Goal: Transaction & Acquisition: Purchase product/service

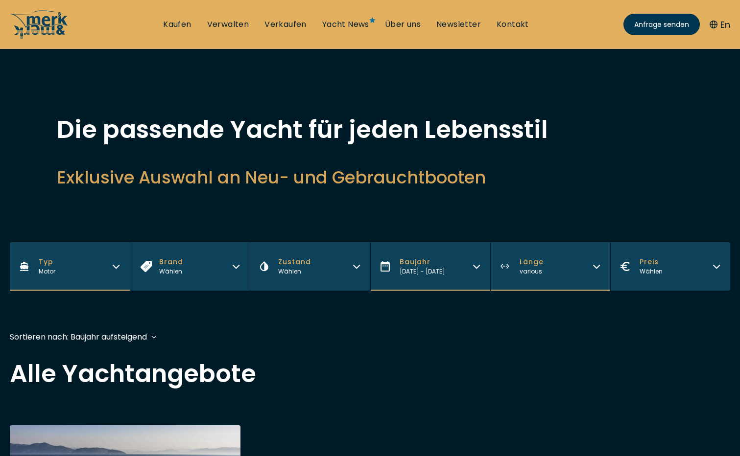
click at [116, 265] on icon "button" at bounding box center [116, 265] width 8 height 8
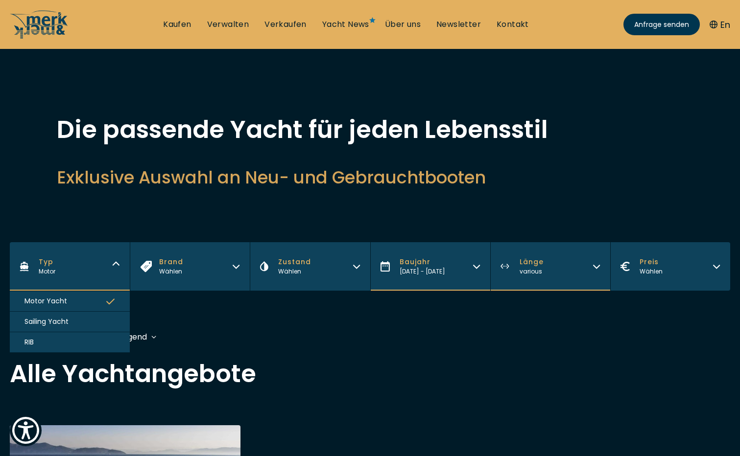
click at [35, 301] on span "Motor Yacht" at bounding box center [45, 301] width 43 height 10
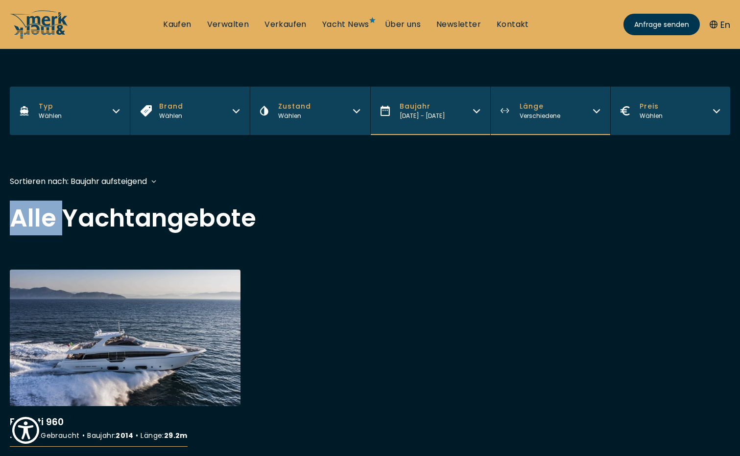
scroll to position [237, 0]
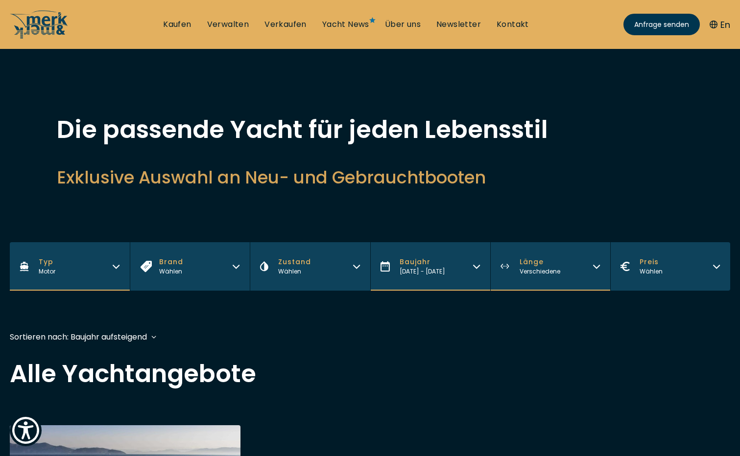
drag, startPoint x: 35, startPoint y: 301, endPoint x: 24, endPoint y: 218, distance: 83.0
click at [237, 267] on icon "button" at bounding box center [236, 266] width 6 height 3
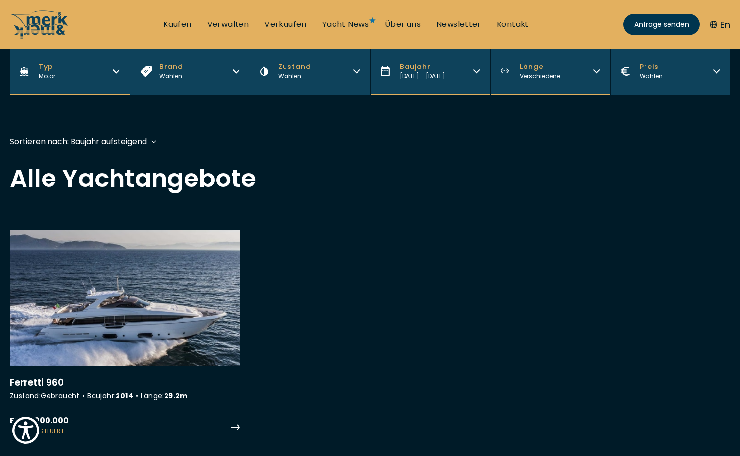
scroll to position [196, 0]
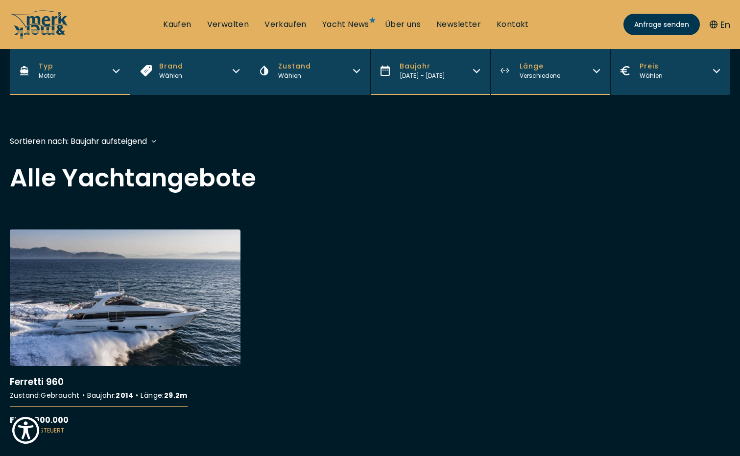
click at [163, 67] on span "Brand" at bounding box center [171, 66] width 24 height 10
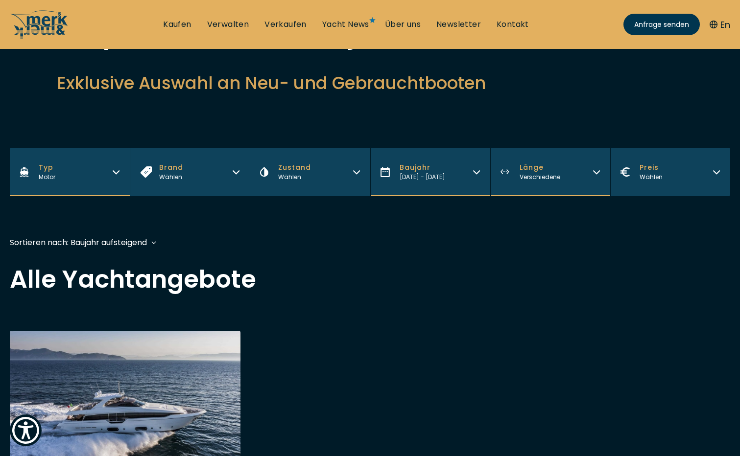
scroll to position [98, 0]
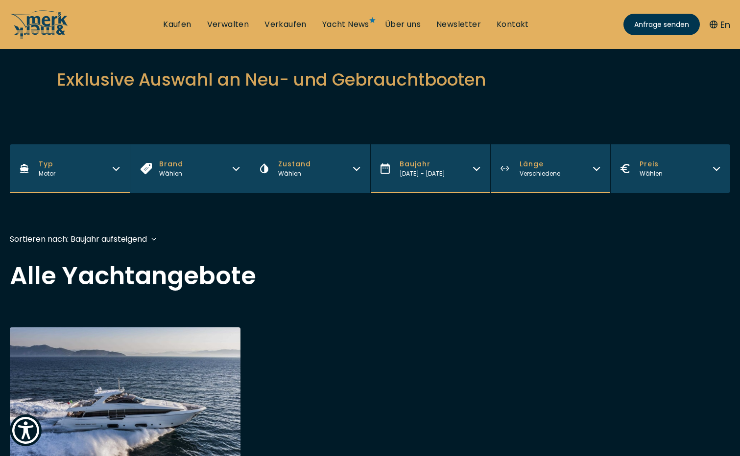
click at [293, 174] on div "Wählen" at bounding box center [294, 173] width 33 height 9
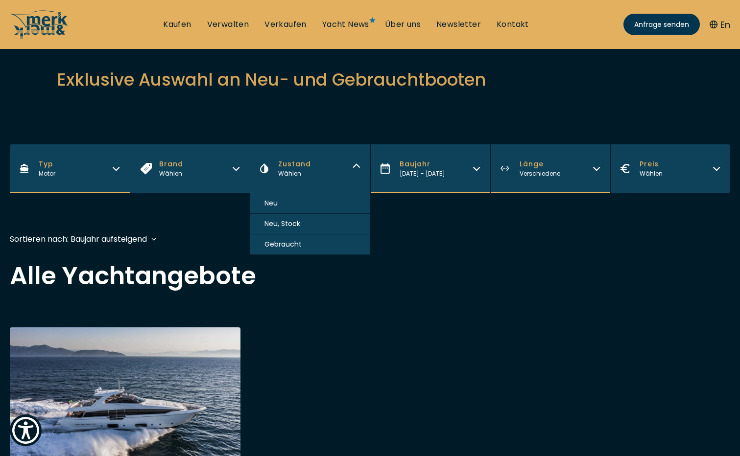
click at [285, 245] on span "Gebraucht" at bounding box center [282, 244] width 37 height 10
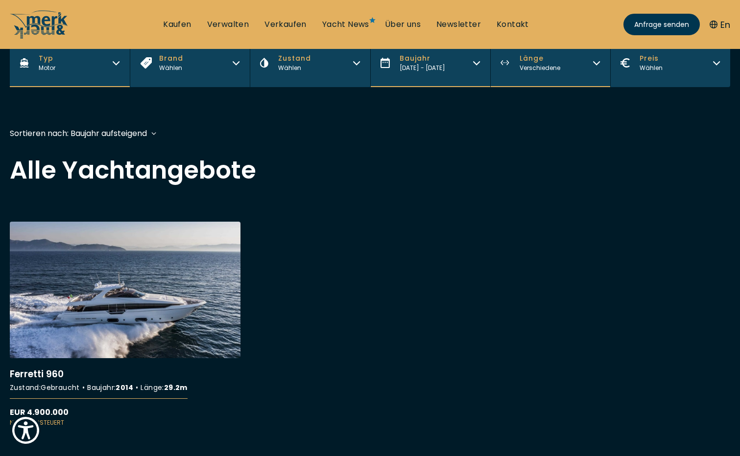
scroll to position [242, 0]
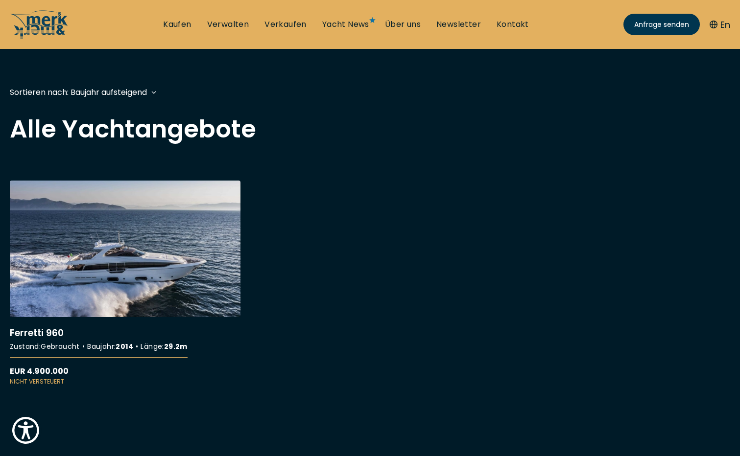
scroll to position [294, 0]
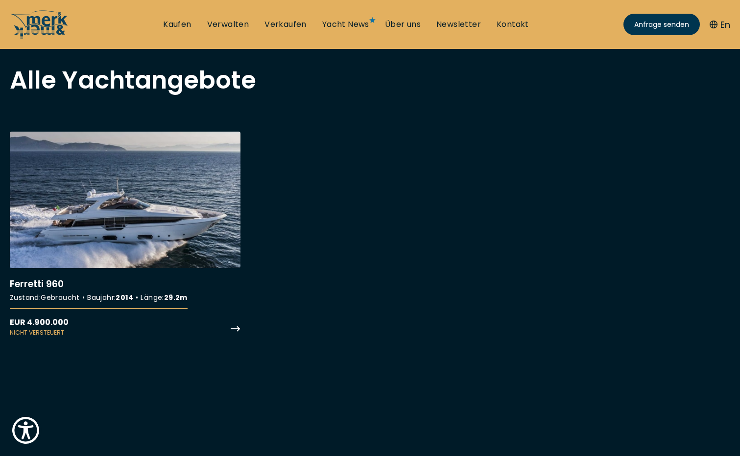
click at [144, 206] on link "More details about Ferretti 960" at bounding box center [125, 235] width 231 height 206
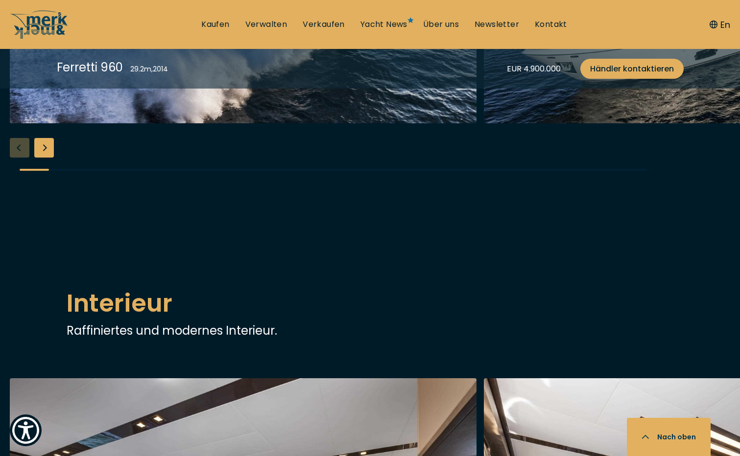
scroll to position [1126, 0]
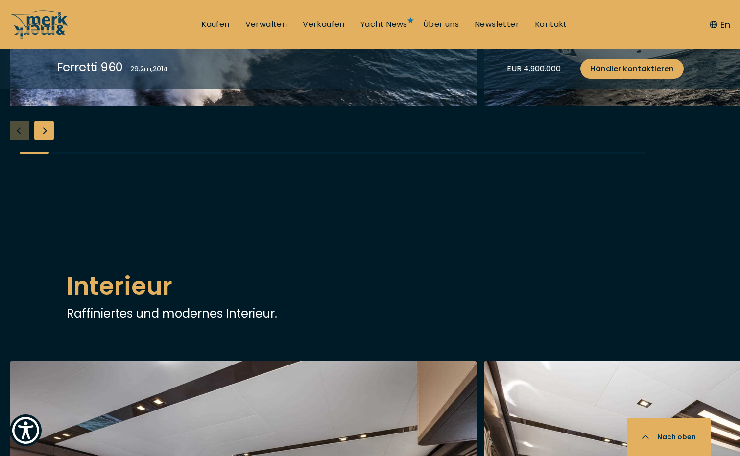
click at [44, 141] on div "Next slide" at bounding box center [44, 131] width 20 height 20
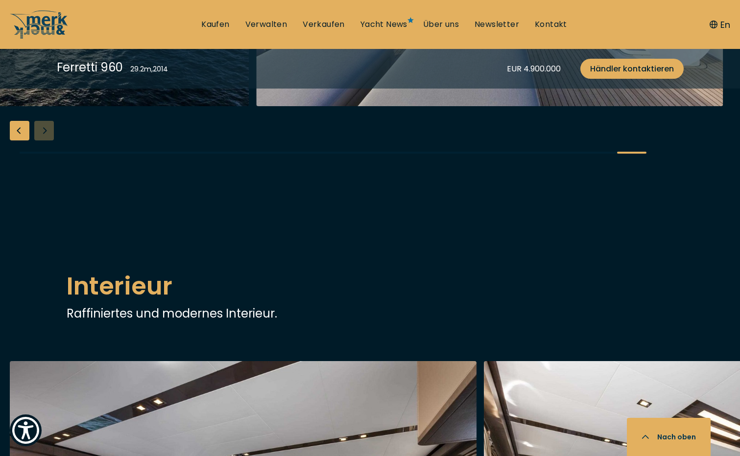
click at [17, 141] on div "Previous slide" at bounding box center [20, 131] width 20 height 20
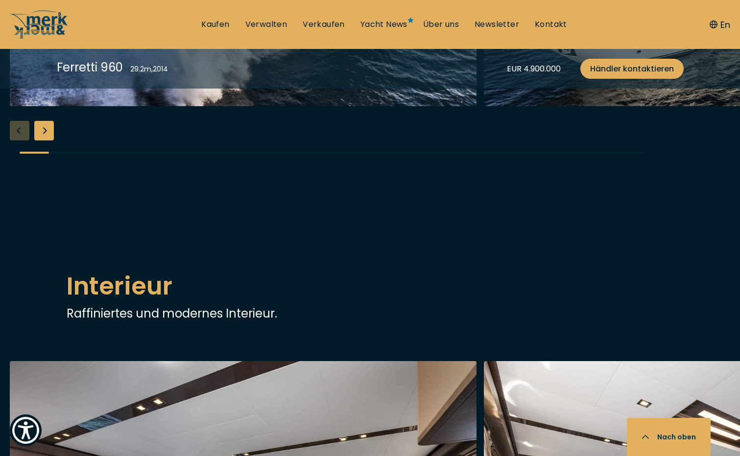
click at [45, 141] on div "Next slide" at bounding box center [44, 131] width 20 height 20
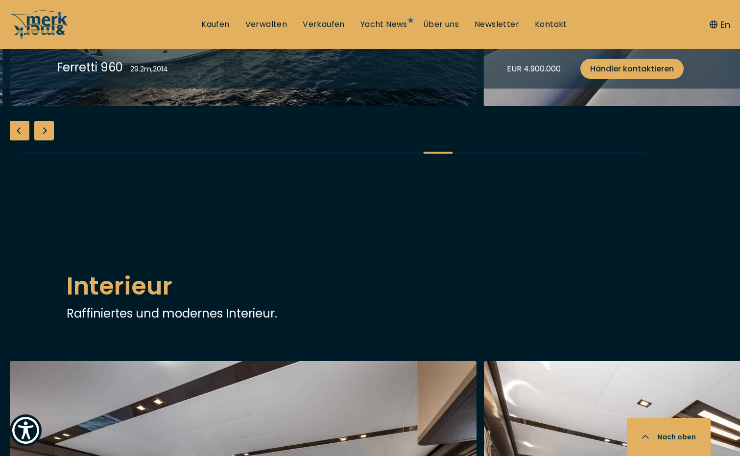
click at [45, 141] on div "Next slide" at bounding box center [44, 131] width 20 height 20
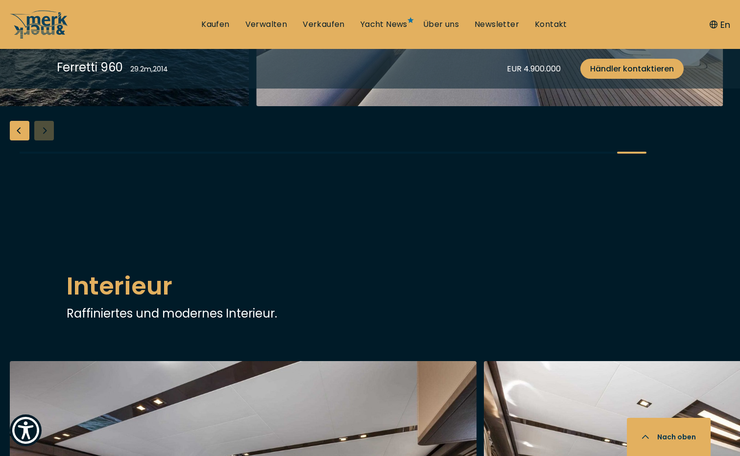
click at [396, 24] on link "Yacht News" at bounding box center [383, 24] width 47 height 11
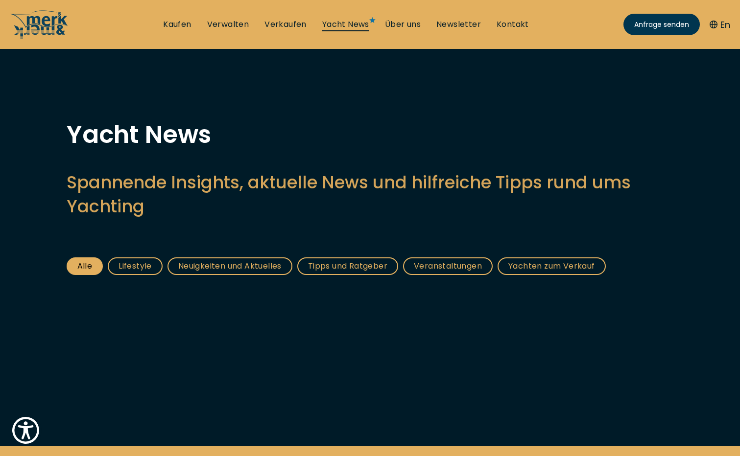
click at [396, 24] on link "Über uns" at bounding box center [403, 24] width 36 height 11
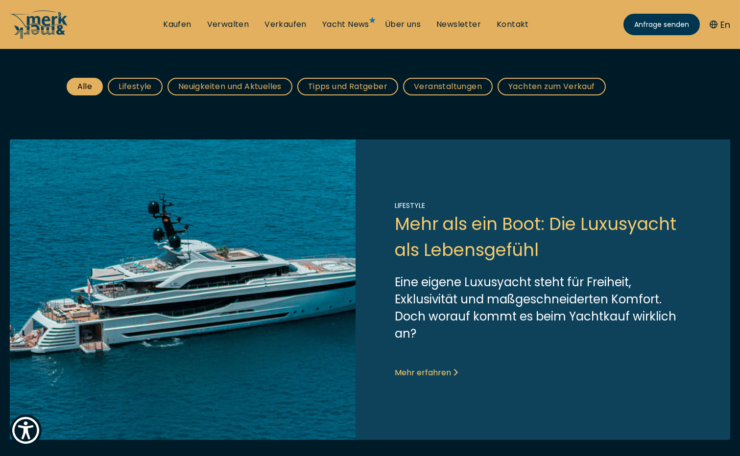
scroll to position [196, 0]
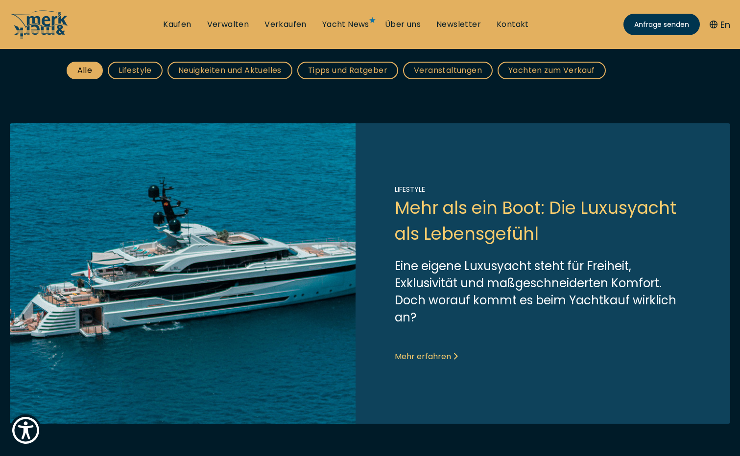
click at [132, 68] on link "Lifestyle" at bounding box center [135, 71] width 55 height 18
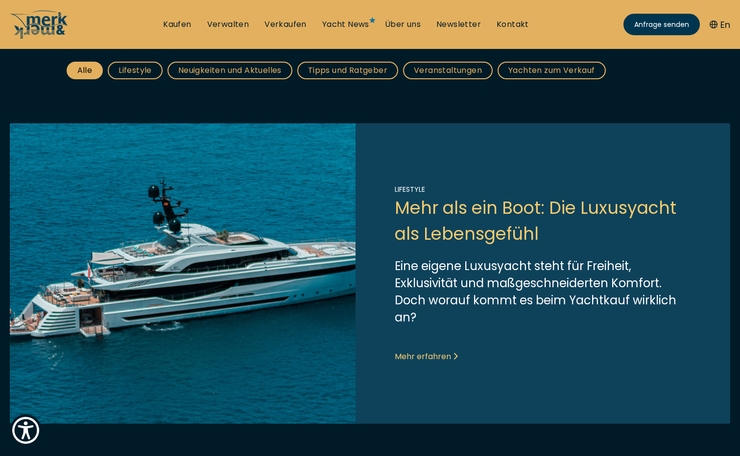
click at [132, 68] on link "Lifestyle" at bounding box center [135, 71] width 55 height 18
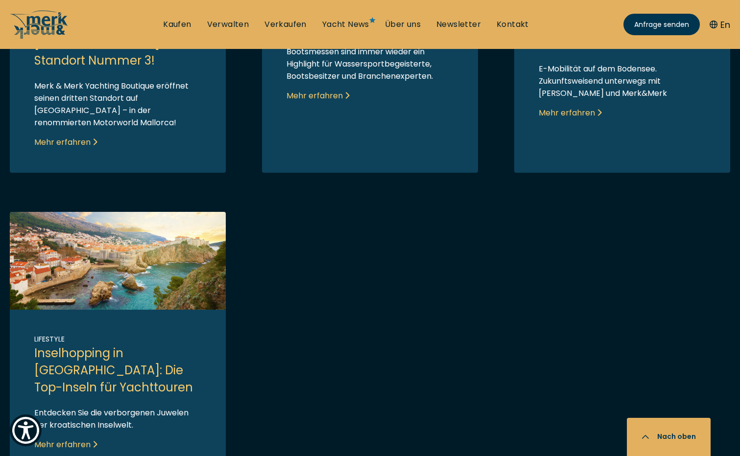
scroll to position [881, 0]
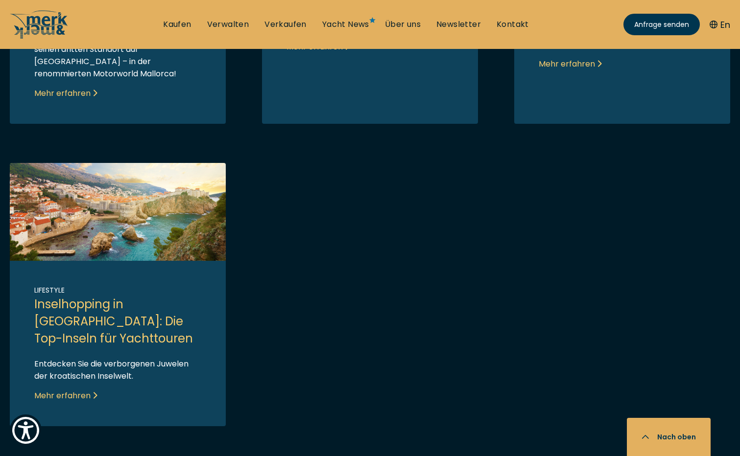
click at [52, 350] on link "Link to post" at bounding box center [118, 294] width 216 height 263
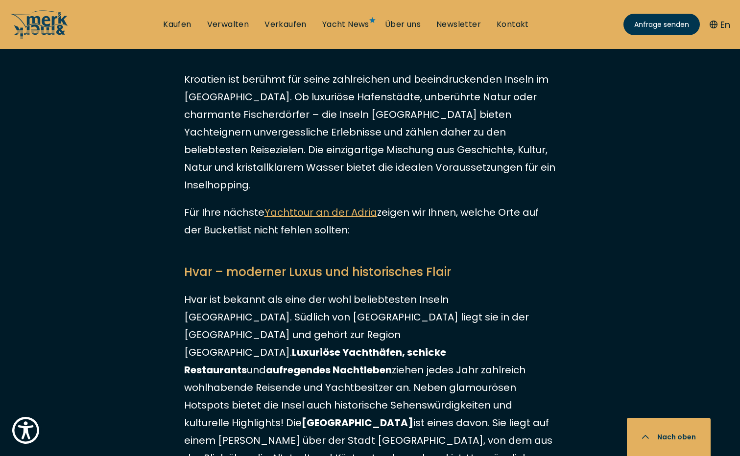
scroll to position [539, 0]
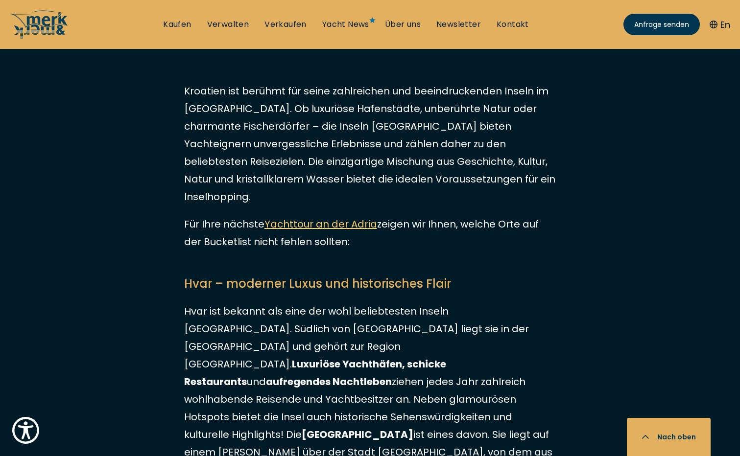
click at [313, 217] on link "Yachttour an der Adria" at bounding box center [320, 224] width 113 height 14
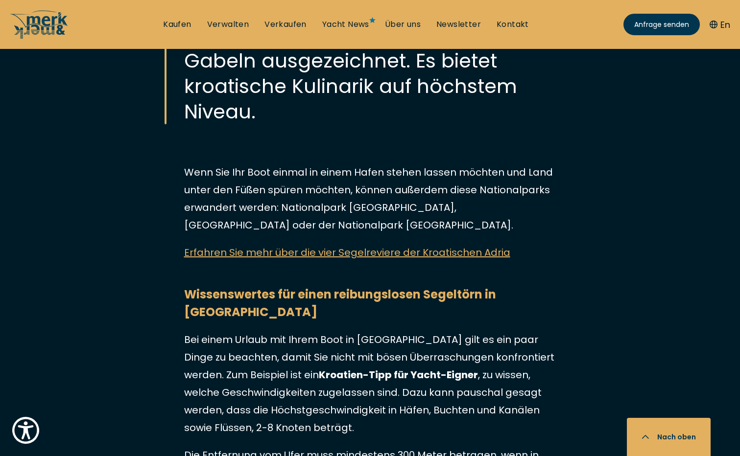
scroll to position [4652, 0]
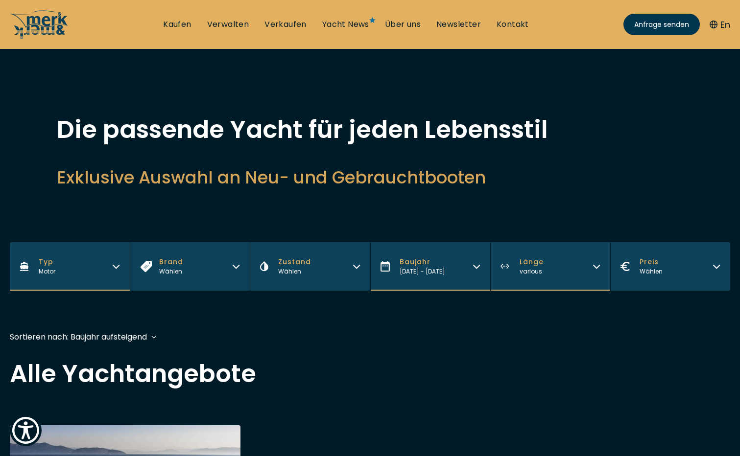
click at [117, 261] on button "Typ Motor" at bounding box center [70, 266] width 120 height 48
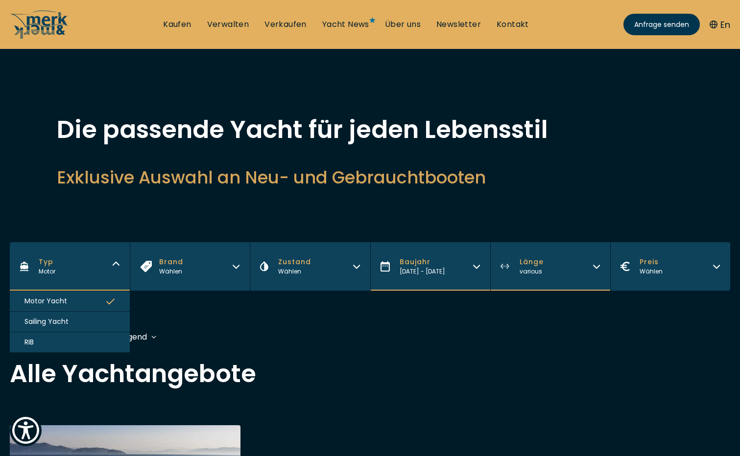
click at [117, 261] on button "Typ Motor" at bounding box center [70, 266] width 120 height 48
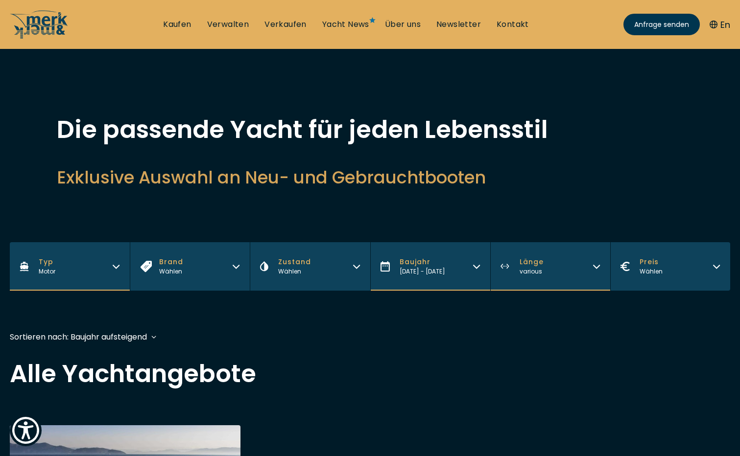
click at [117, 261] on button "Typ Motor" at bounding box center [70, 266] width 120 height 48
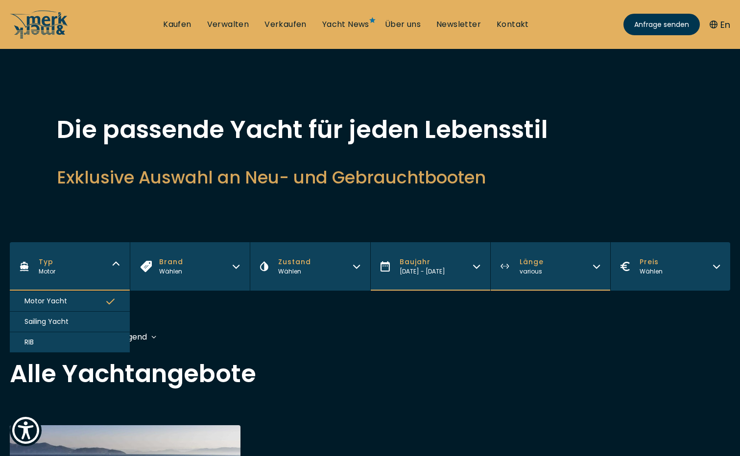
click at [32, 343] on span "RIB" at bounding box center [28, 342] width 9 height 10
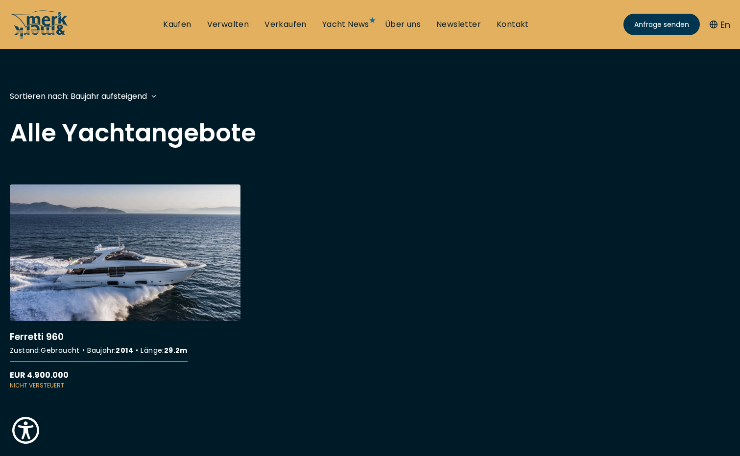
scroll to position [242, 0]
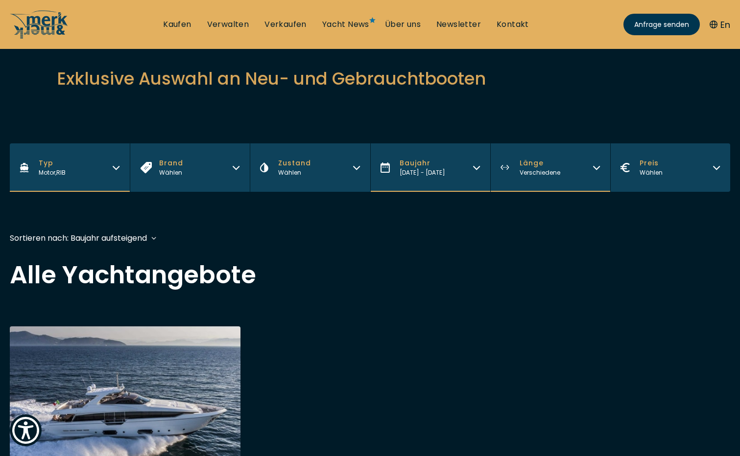
scroll to position [98, 0]
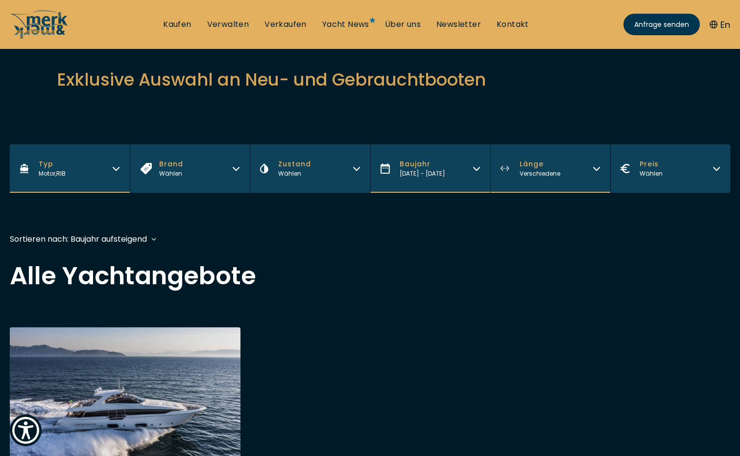
click at [51, 169] on span "Motor ," at bounding box center [48, 173] width 18 height 8
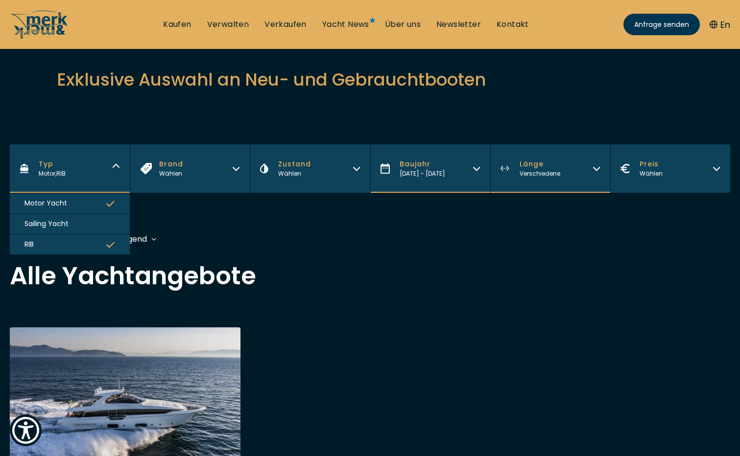
click at [51, 169] on span "Motor ," at bounding box center [48, 173] width 18 height 8
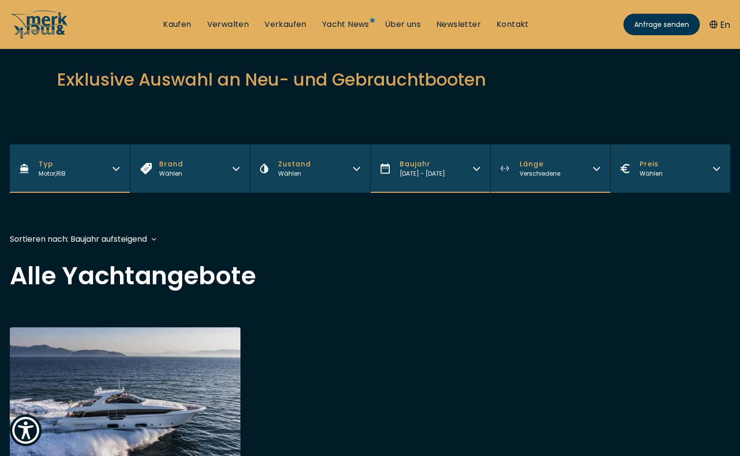
click at [51, 169] on span "Motor ," at bounding box center [48, 173] width 18 height 8
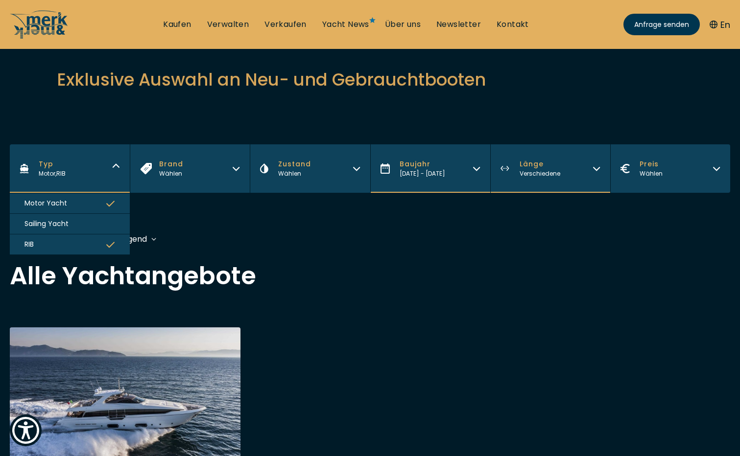
click at [51, 169] on span "Motor ," at bounding box center [48, 173] width 18 height 8
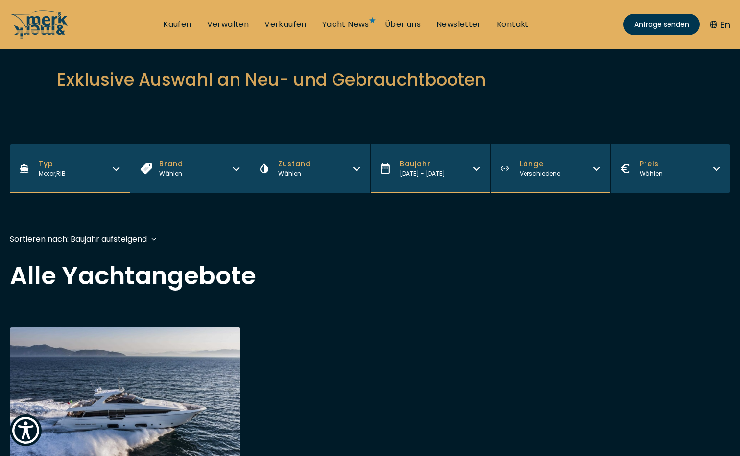
click at [172, 173] on div "Wählen" at bounding box center [171, 173] width 24 height 9
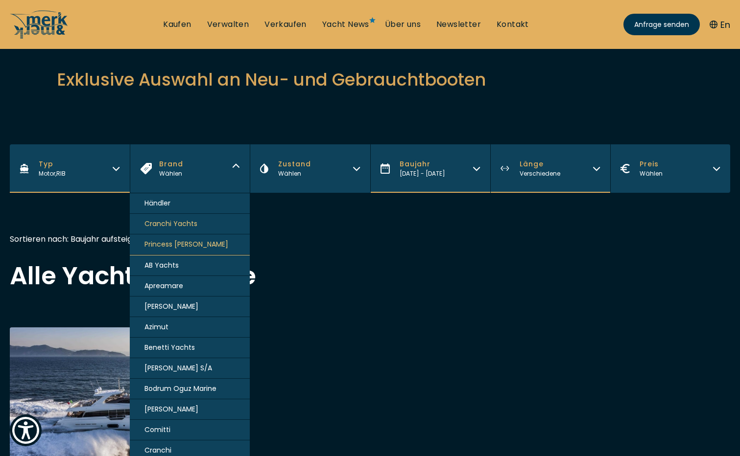
click at [172, 173] on div "Wählen" at bounding box center [171, 173] width 24 height 9
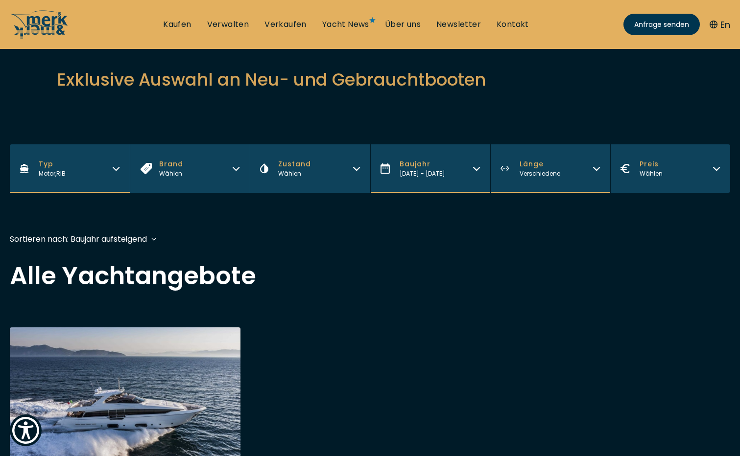
click at [172, 173] on div "Wählen" at bounding box center [171, 173] width 24 height 9
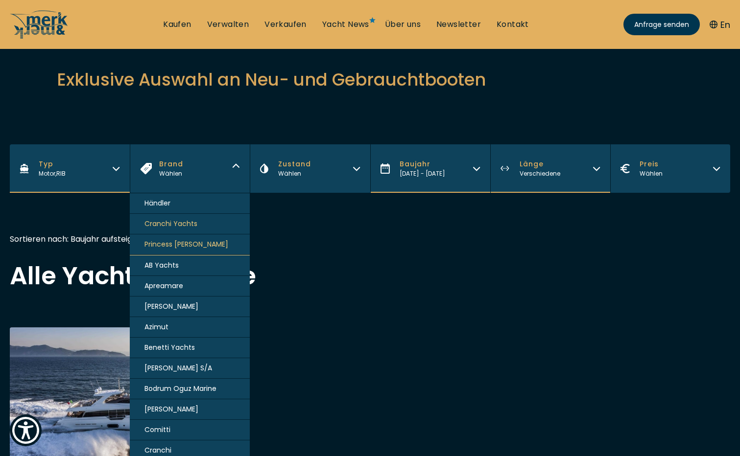
click at [172, 173] on div "Wählen" at bounding box center [171, 173] width 24 height 9
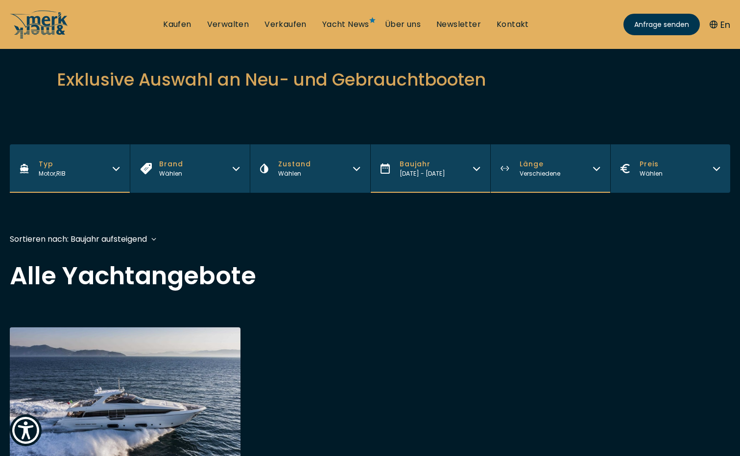
click at [172, 173] on div "Wählen" at bounding box center [171, 173] width 24 height 9
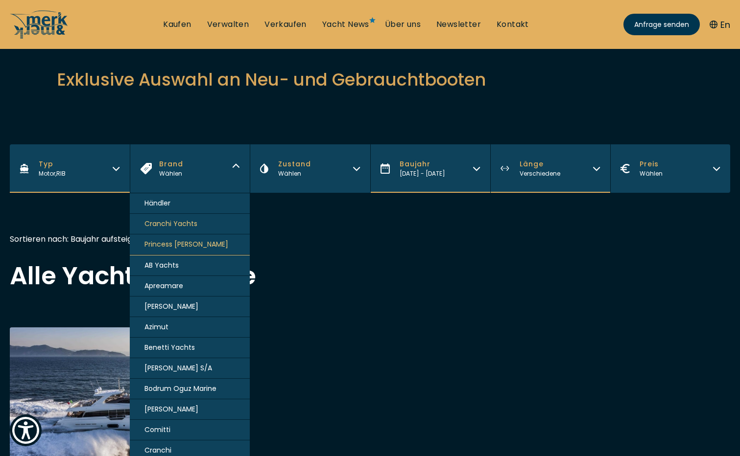
click at [172, 173] on div "Wählen" at bounding box center [171, 173] width 24 height 9
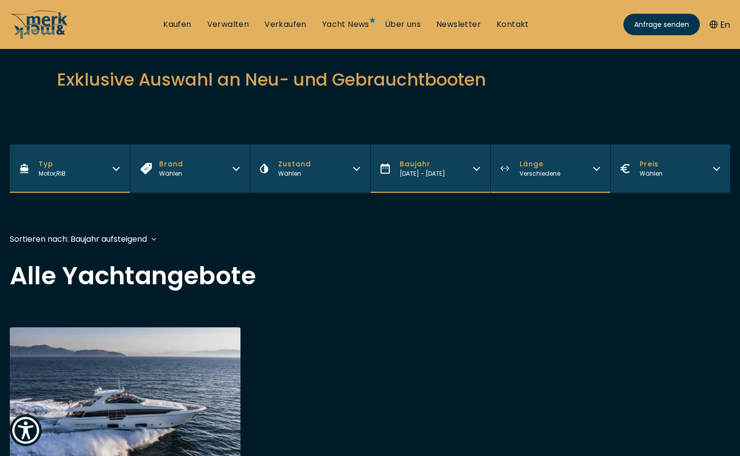
click at [285, 165] on span "Zustand" at bounding box center [294, 164] width 33 height 10
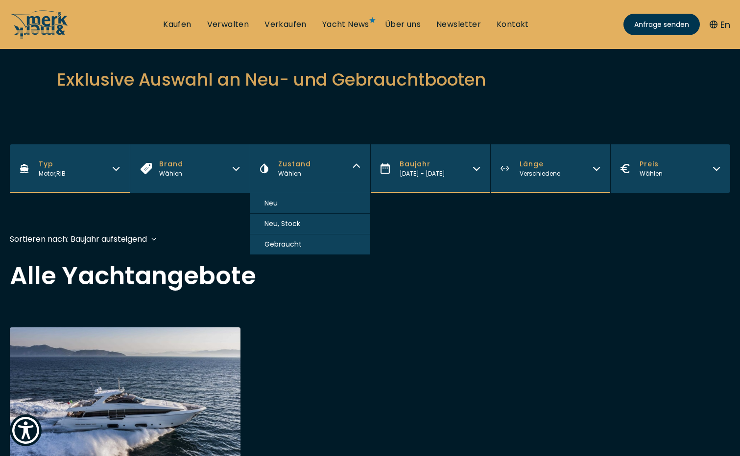
click at [285, 165] on span "Zustand" at bounding box center [294, 164] width 33 height 10
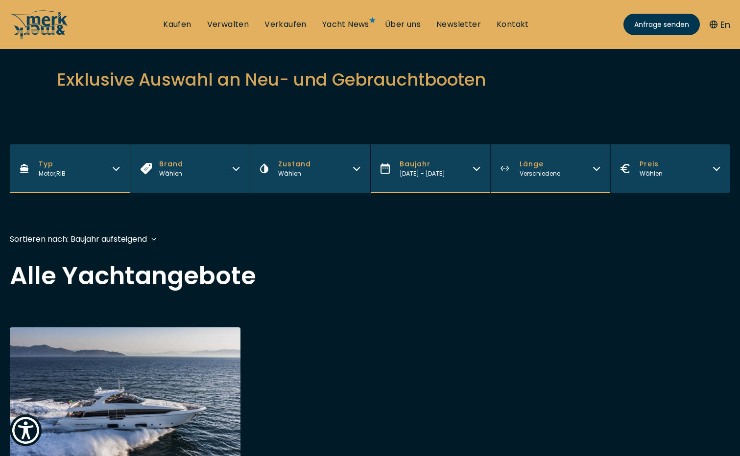
click at [285, 165] on span "Zustand" at bounding box center [294, 164] width 33 height 10
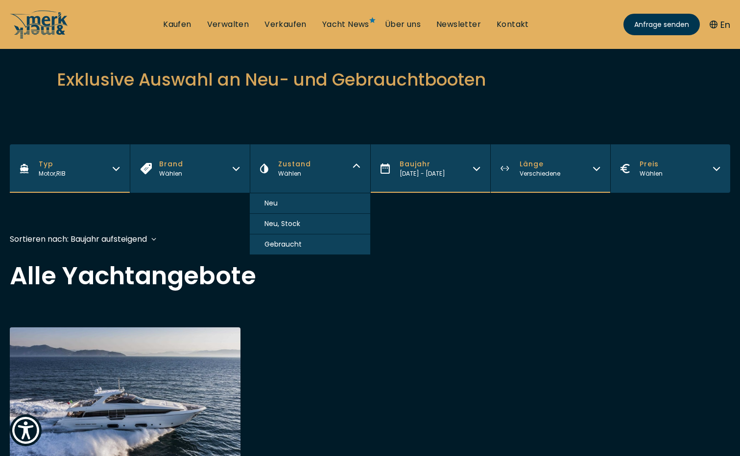
click at [284, 243] on span "Gebraucht" at bounding box center [282, 244] width 37 height 10
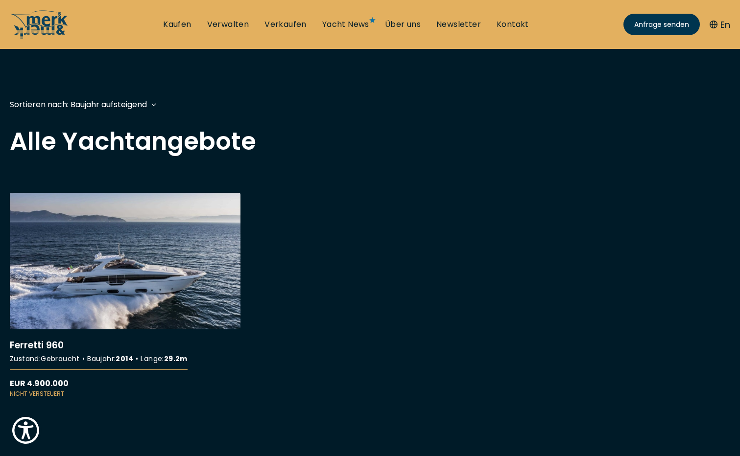
scroll to position [242, 0]
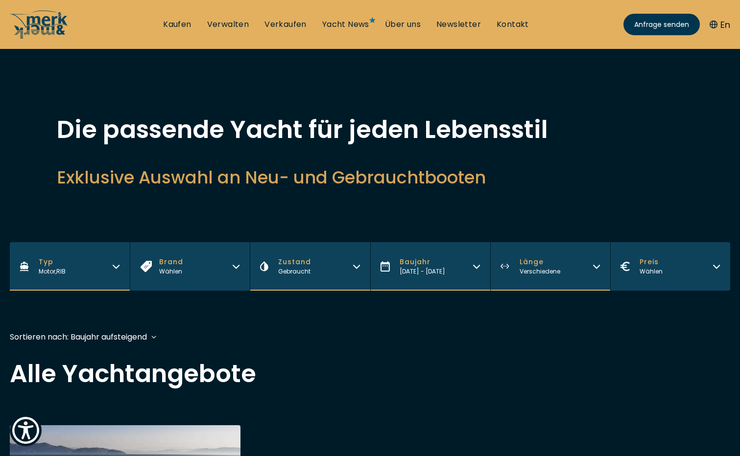
click at [521, 268] on span "Verschiedene" at bounding box center [540, 271] width 41 height 8
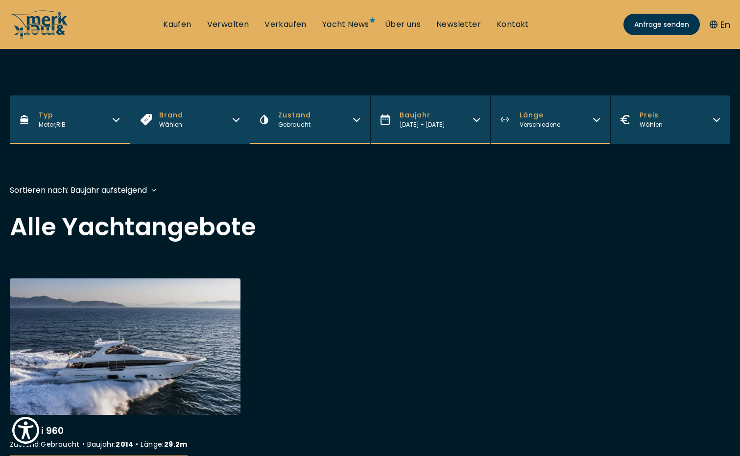
scroll to position [196, 0]
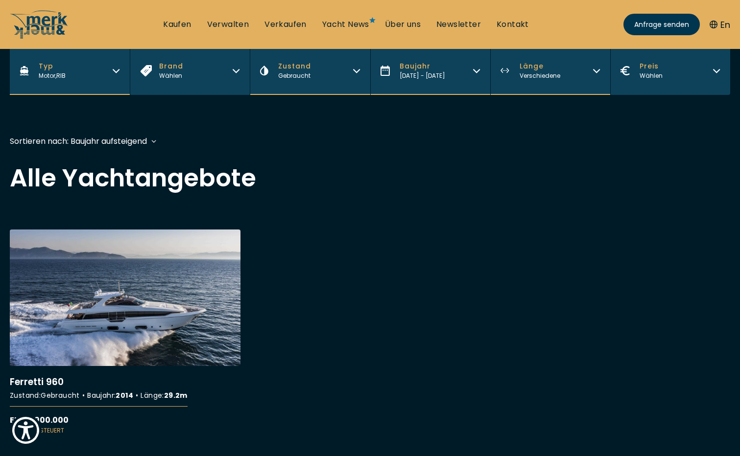
click at [531, 74] on span "Verschiedene" at bounding box center [540, 75] width 41 height 8
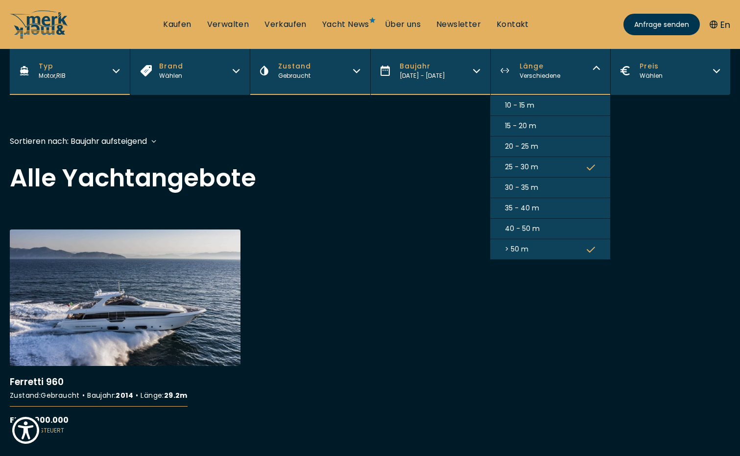
click at [515, 189] on span "30 - 35 m" at bounding box center [521, 188] width 33 height 10
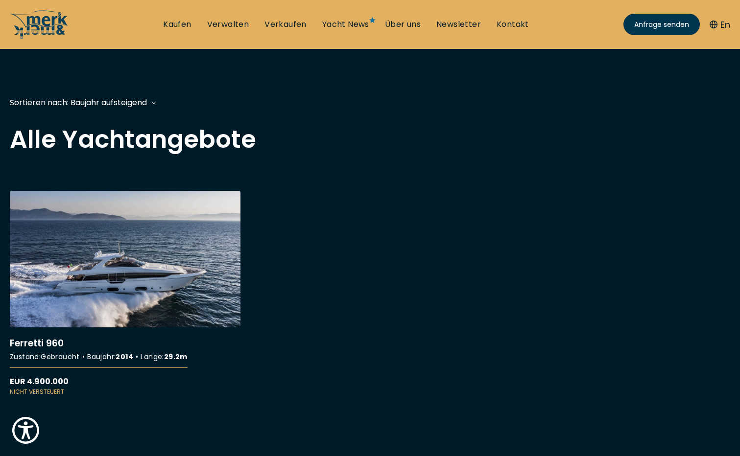
scroll to position [242, 0]
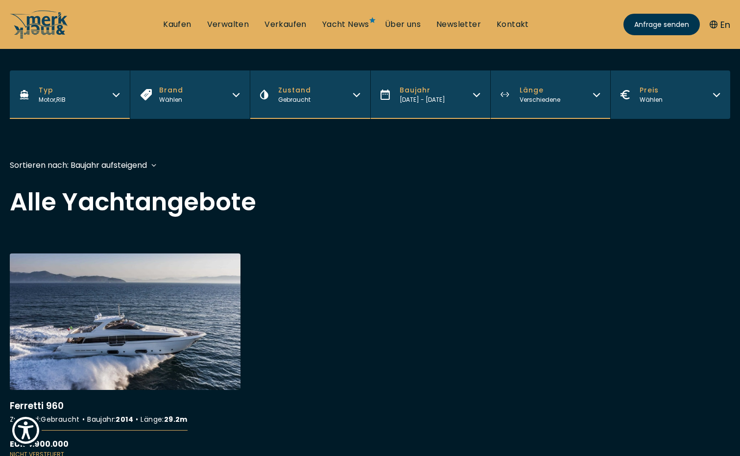
scroll to position [196, 0]
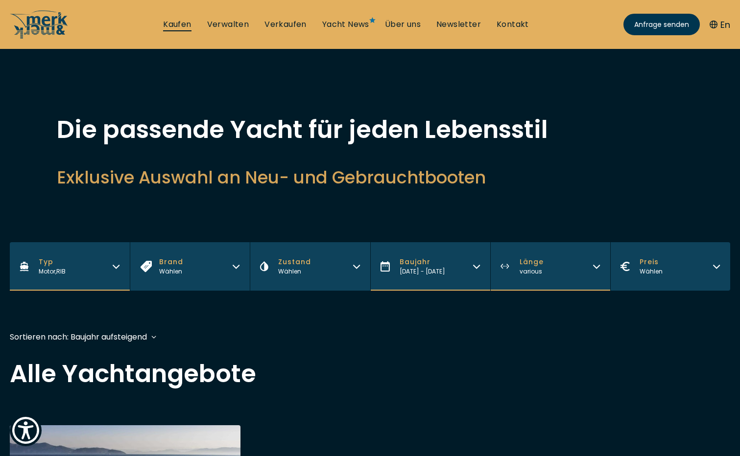
click at [179, 24] on link "Kaufen" at bounding box center [177, 24] width 28 height 11
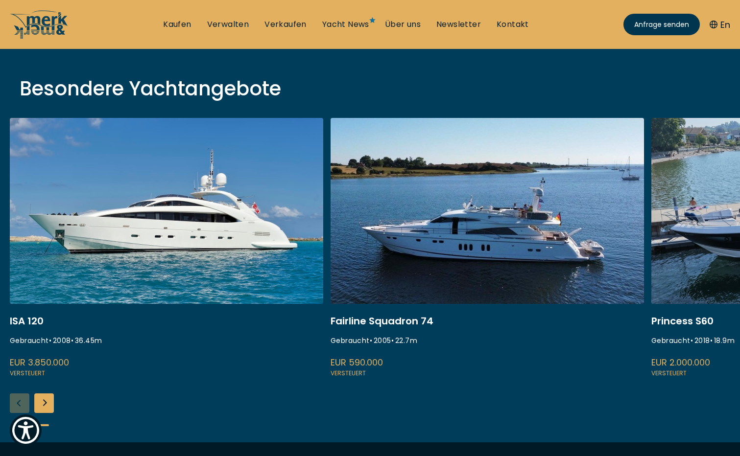
scroll to position [343, 0]
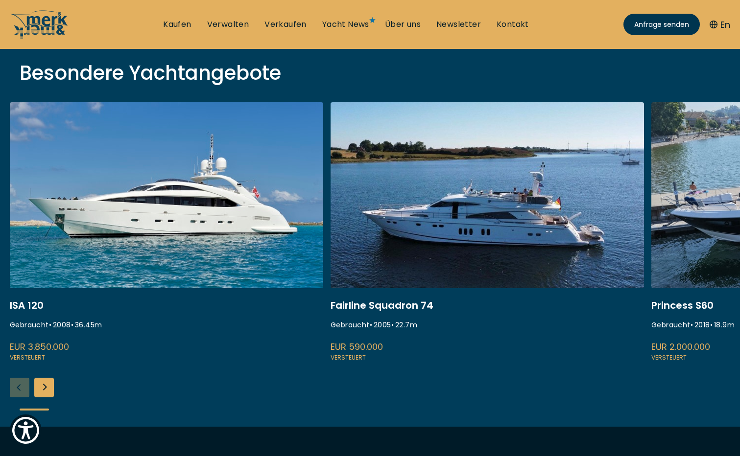
click at [44, 381] on div "Next slide" at bounding box center [44, 388] width 20 height 20
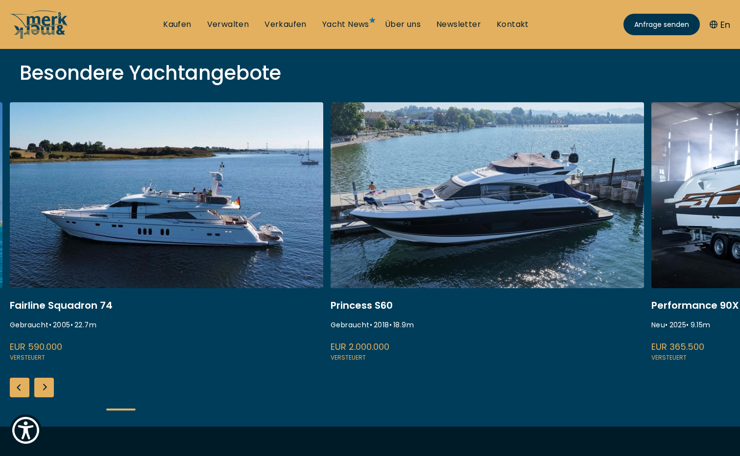
click at [45, 384] on div "Next slide" at bounding box center [44, 388] width 20 height 20
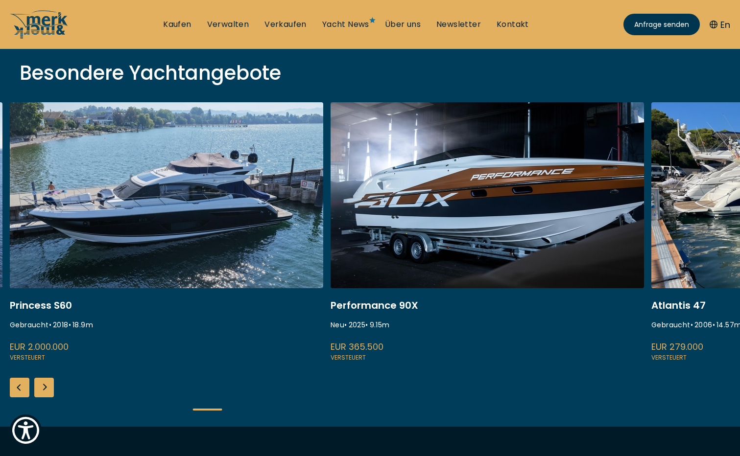
click at [45, 384] on div "Next slide" at bounding box center [44, 388] width 20 height 20
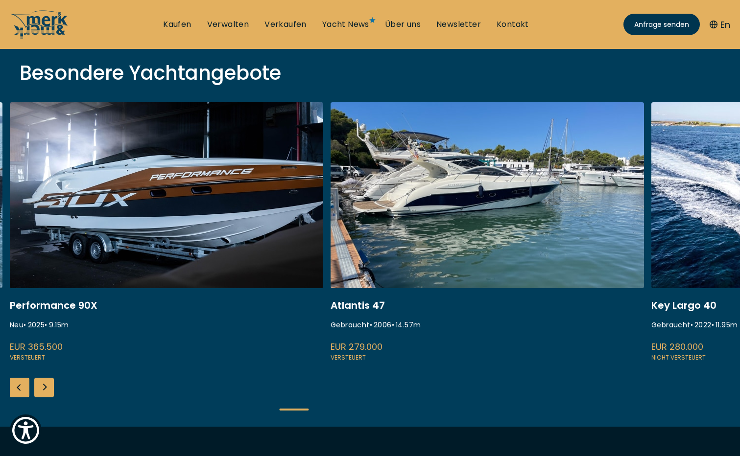
click at [45, 384] on div "Next slide" at bounding box center [44, 388] width 20 height 20
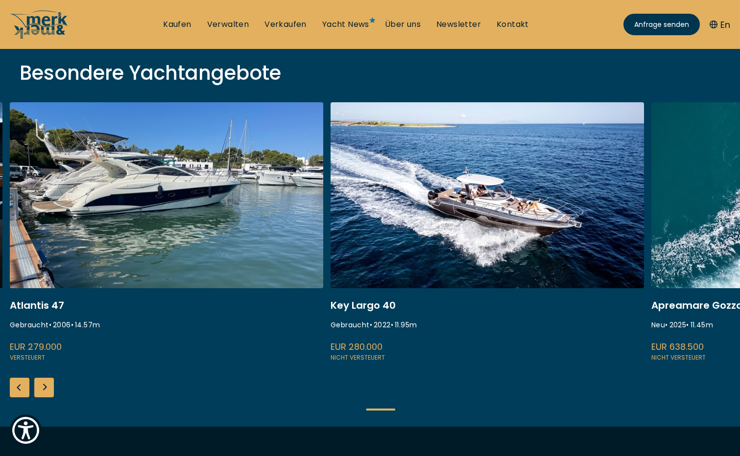
click at [45, 384] on div "Next slide" at bounding box center [44, 388] width 20 height 20
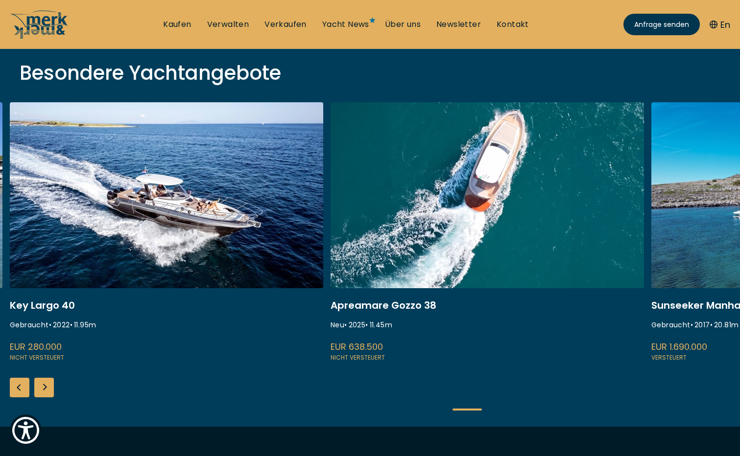
click at [45, 384] on div "Next slide" at bounding box center [44, 388] width 20 height 20
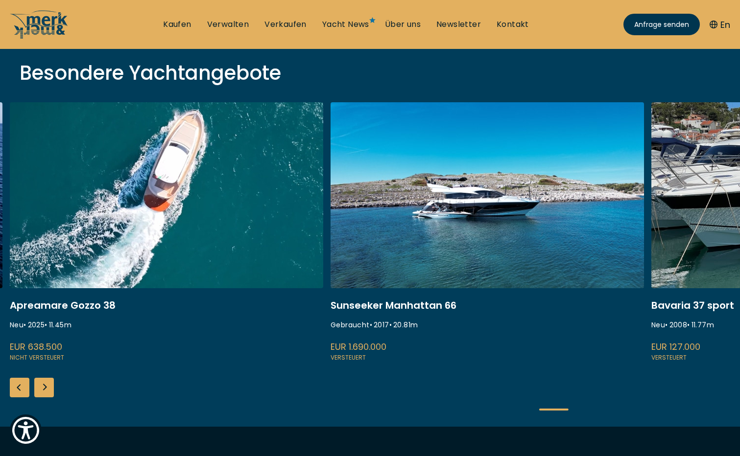
click at [45, 384] on div "Next slide" at bounding box center [44, 388] width 20 height 20
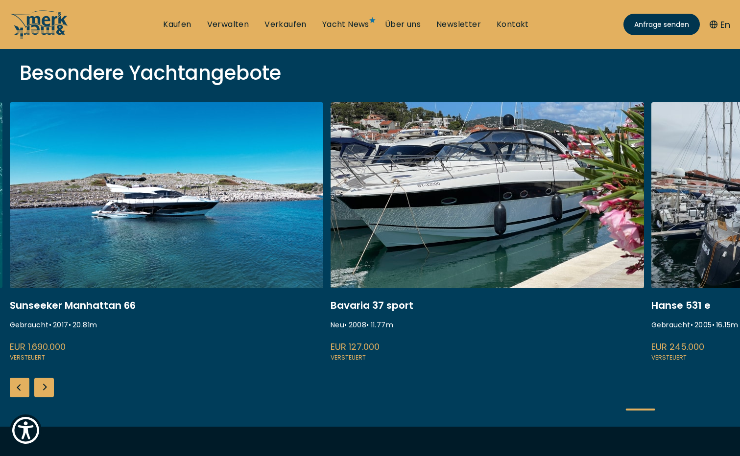
click at [118, 198] on link at bounding box center [166, 232] width 313 height 261
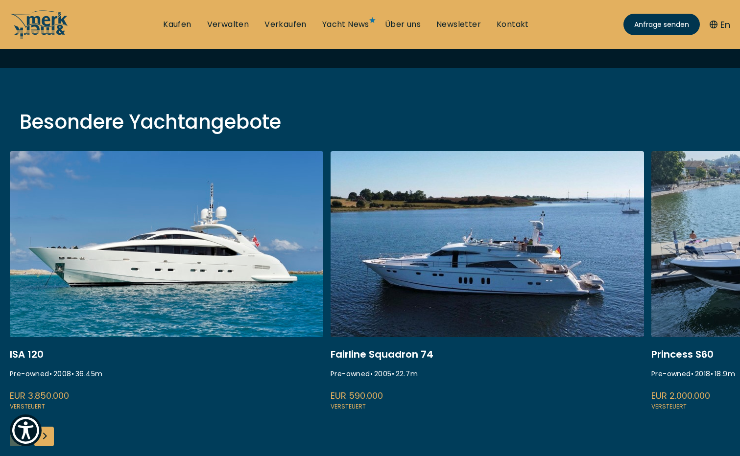
scroll to position [343, 0]
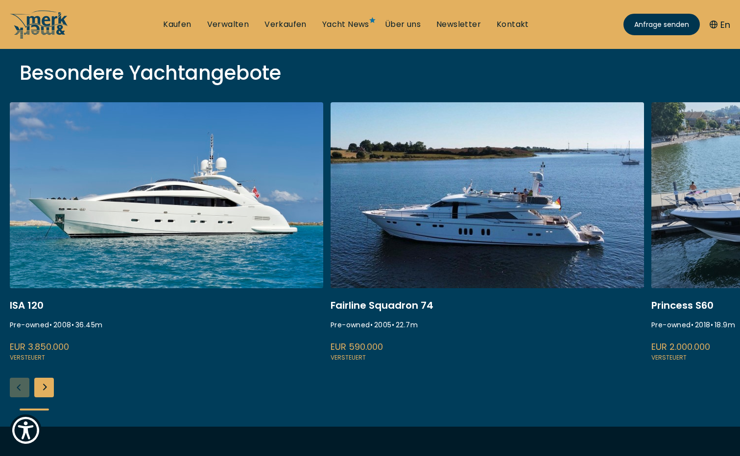
click at [136, 223] on link at bounding box center [166, 232] width 313 height 261
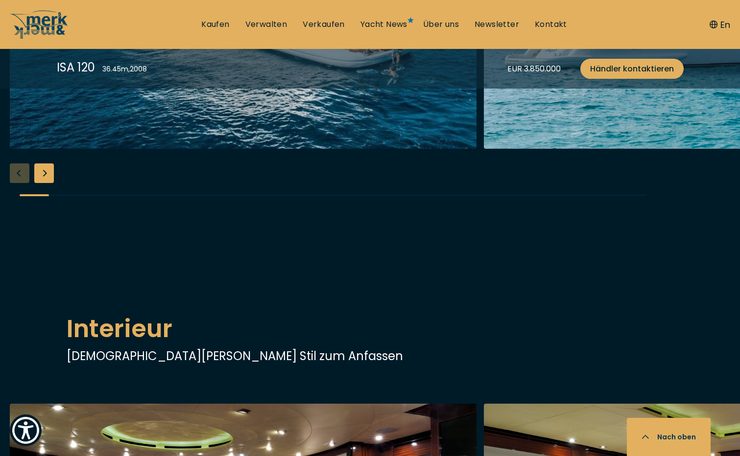
scroll to position [1126, 0]
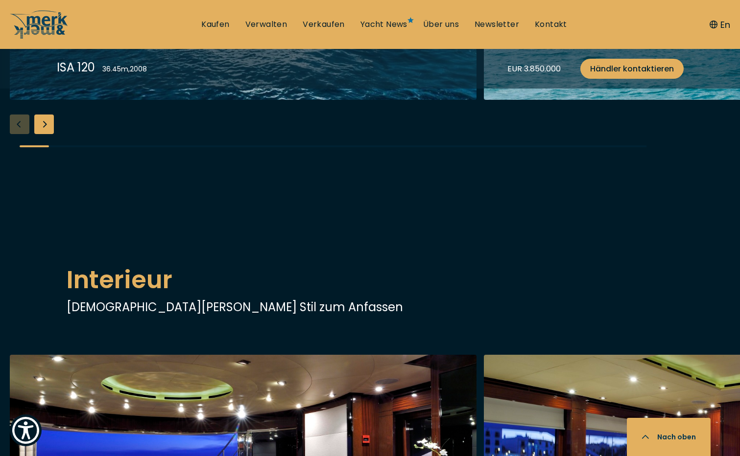
click at [45, 134] on div "Next slide" at bounding box center [44, 125] width 20 height 20
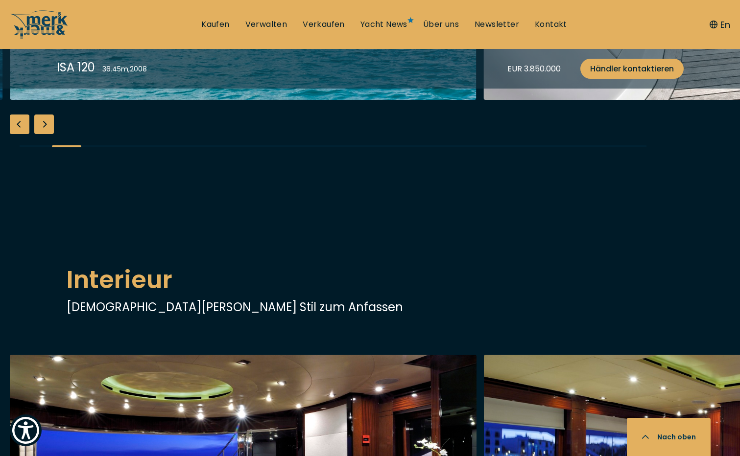
click at [45, 134] on div "Next slide" at bounding box center [44, 125] width 20 height 20
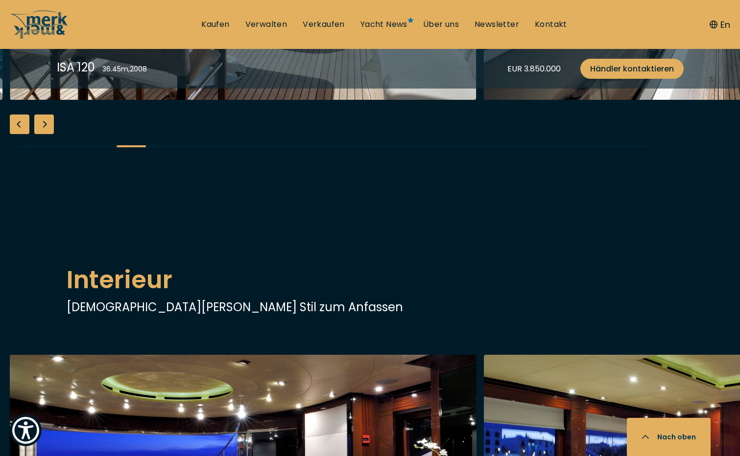
click at [45, 134] on div "Next slide" at bounding box center [44, 125] width 20 height 20
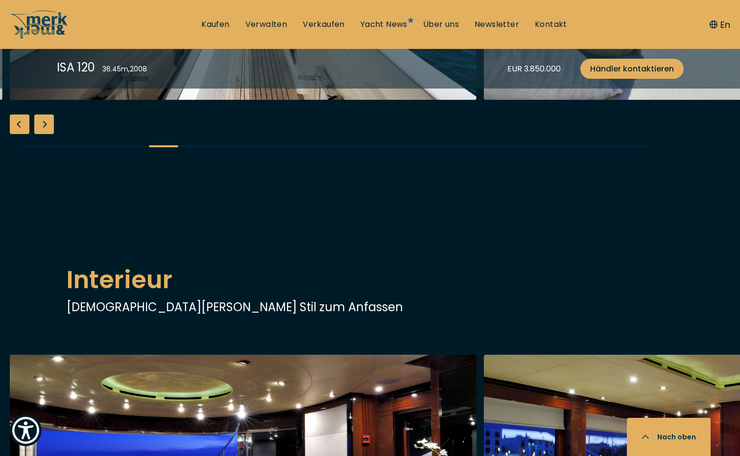
click at [45, 134] on div "Next slide" at bounding box center [44, 125] width 20 height 20
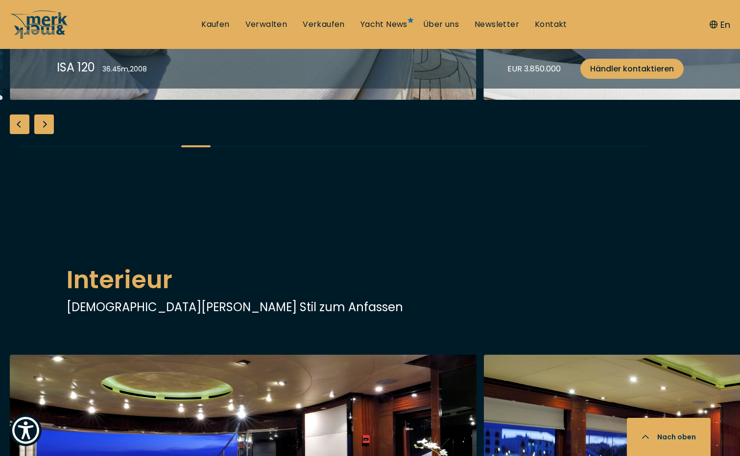
click at [45, 134] on div "Next slide" at bounding box center [44, 125] width 20 height 20
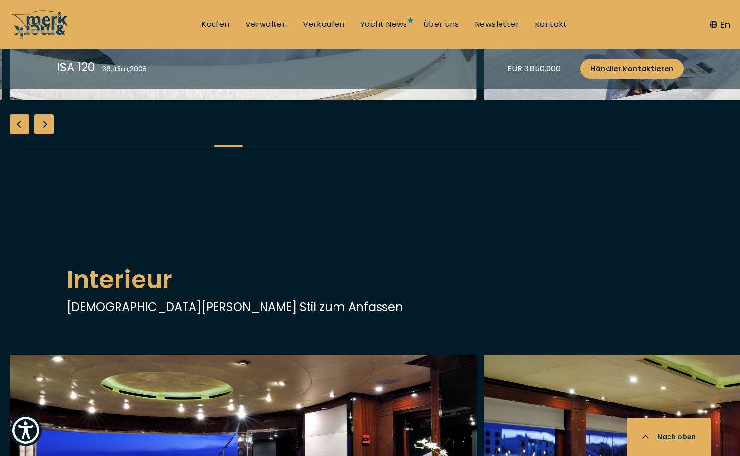
click at [45, 134] on div "Next slide" at bounding box center [44, 125] width 20 height 20
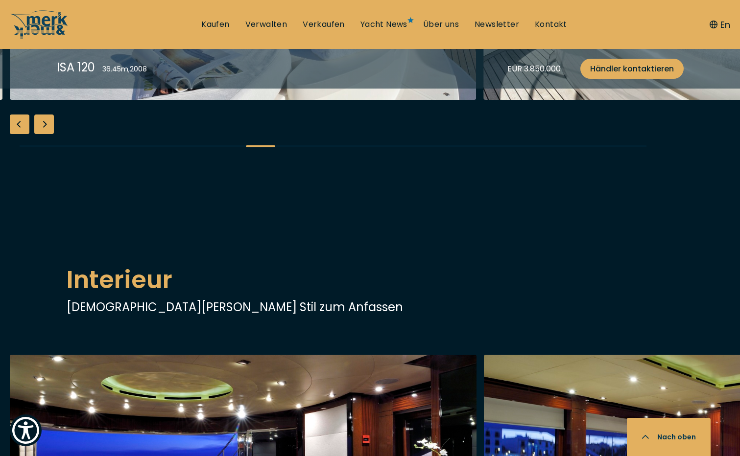
click at [42, 134] on div "Next slide" at bounding box center [44, 125] width 20 height 20
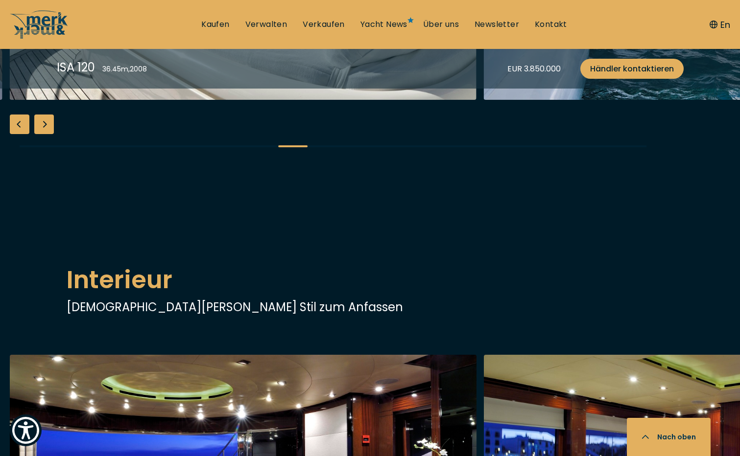
click at [42, 134] on div "Next slide" at bounding box center [44, 125] width 20 height 20
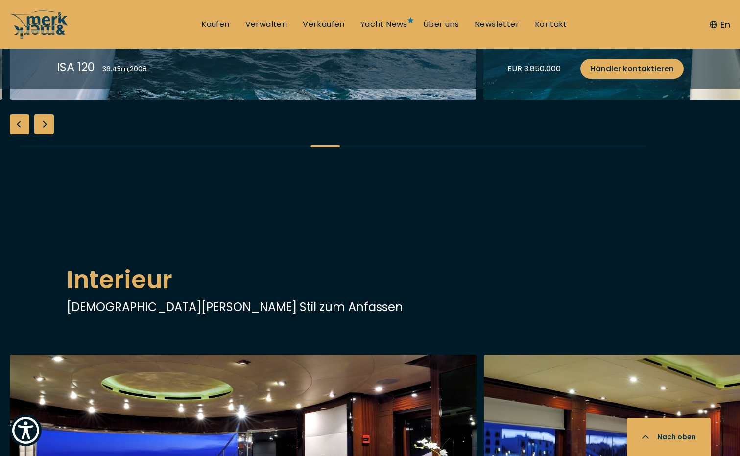
click at [44, 134] on div "Next slide" at bounding box center [44, 125] width 20 height 20
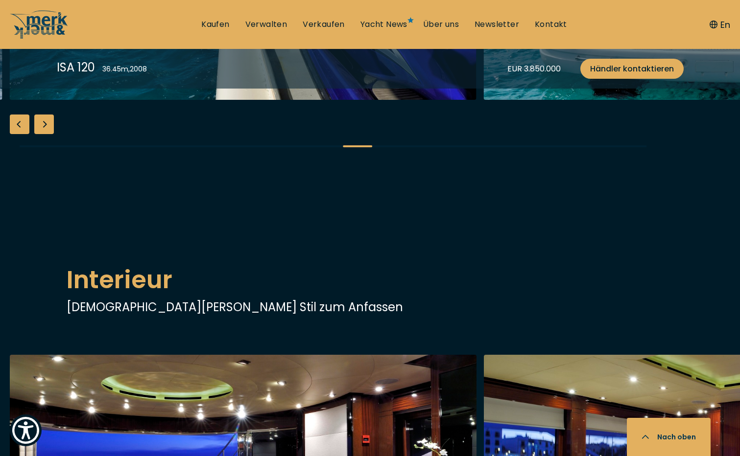
click at [44, 134] on div "Next slide" at bounding box center [44, 125] width 20 height 20
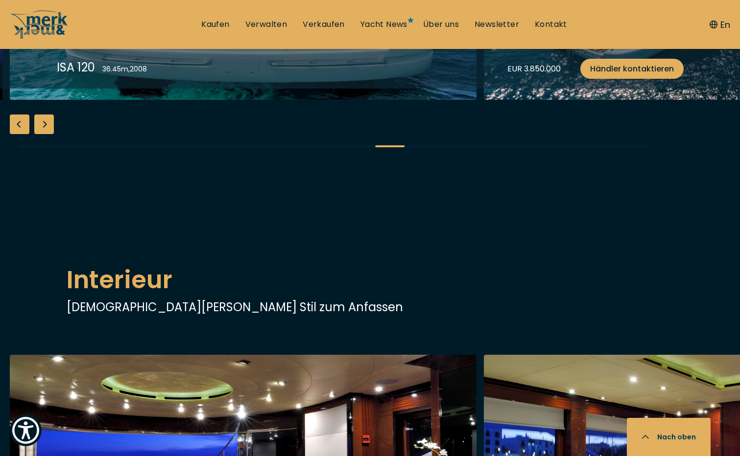
click at [44, 134] on div "Next slide" at bounding box center [44, 125] width 20 height 20
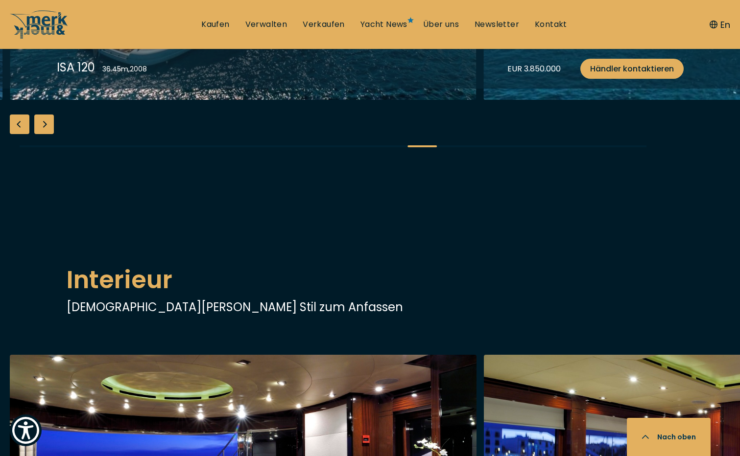
click at [44, 134] on div "Next slide" at bounding box center [44, 125] width 20 height 20
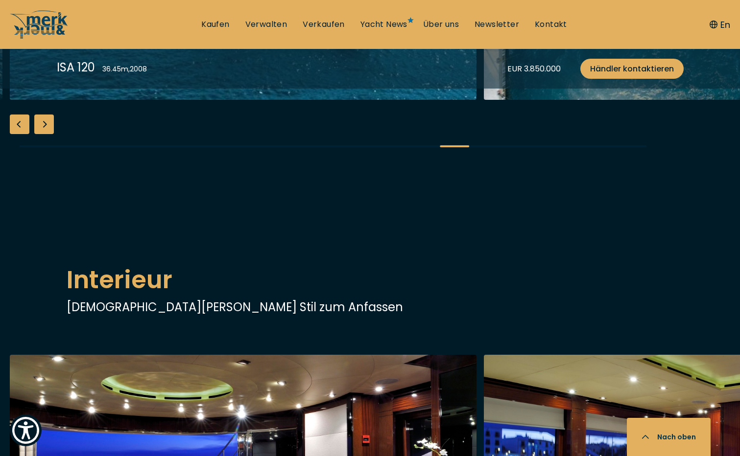
click at [44, 134] on div "Next slide" at bounding box center [44, 125] width 20 height 20
